Goal: Find specific page/section: Find specific page/section

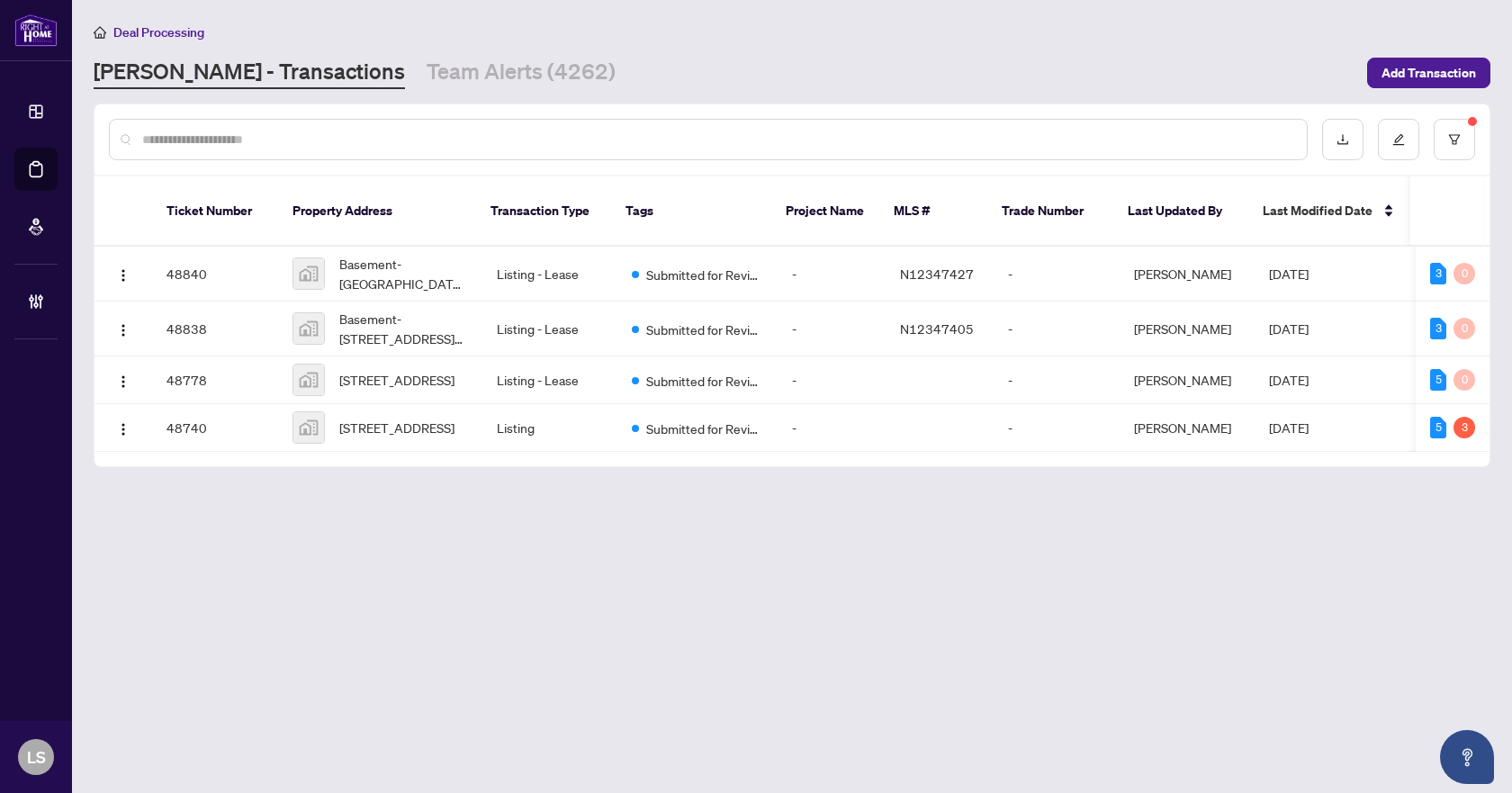
click at [610, 639] on main "Deal Processing RAHR - Transactions Team Alerts (4262) Add Transaction Ticket N…" at bounding box center [792, 396] width 1440 height 793
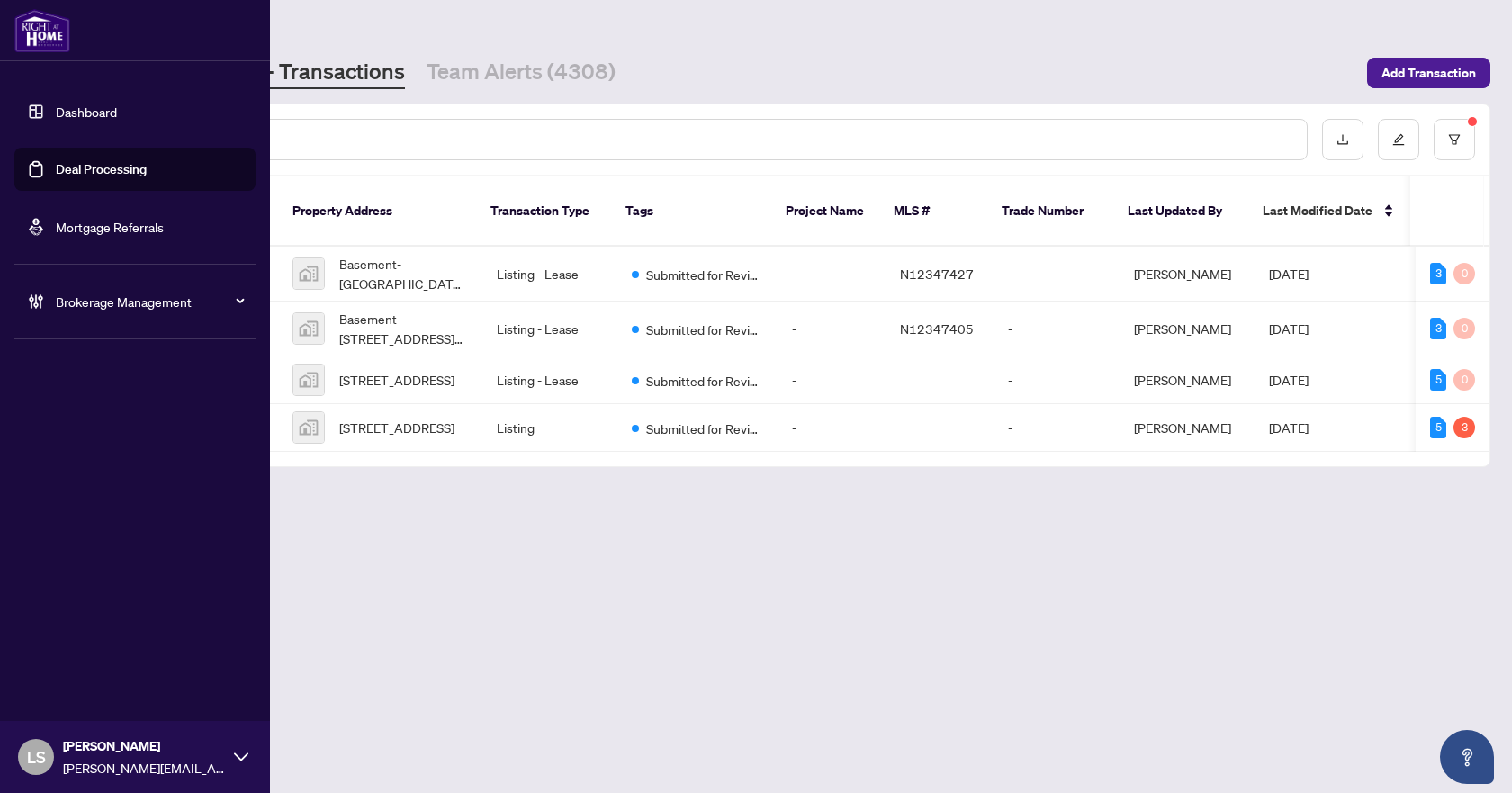
click at [117, 305] on span "Brokerage Management" at bounding box center [150, 301] width 187 height 20
click at [121, 305] on span "Brokerage Management" at bounding box center [150, 301] width 187 height 20
click at [89, 433] on link "Manage Agents" at bounding box center [82, 430] width 89 height 16
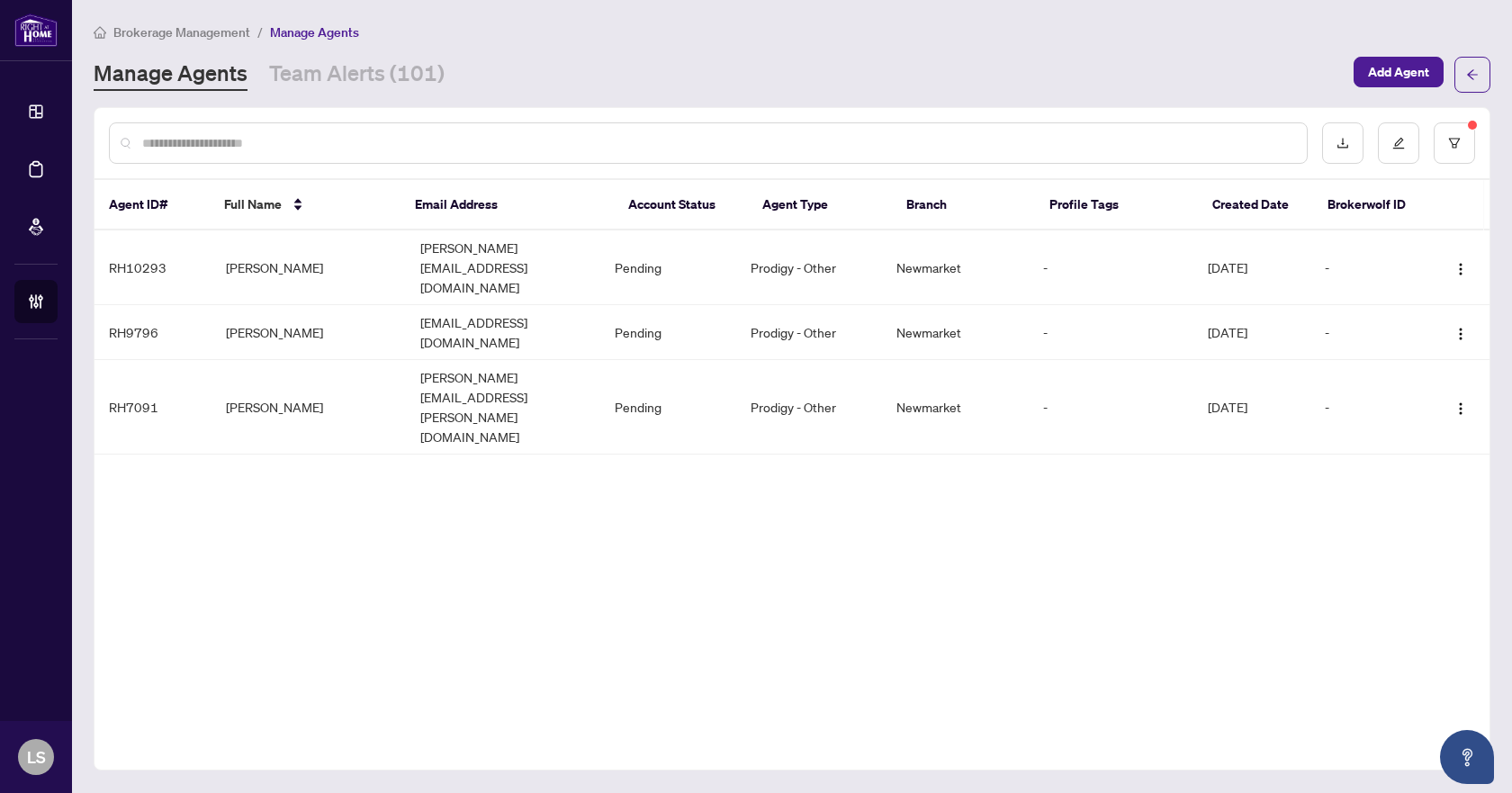
click at [742, 607] on div "Agent ID# Full Name Email Address Account Status Agent Type Branch Profile Tags…" at bounding box center [792, 439] width 1397 height 664
